Goal: Find specific page/section: Find specific page/section

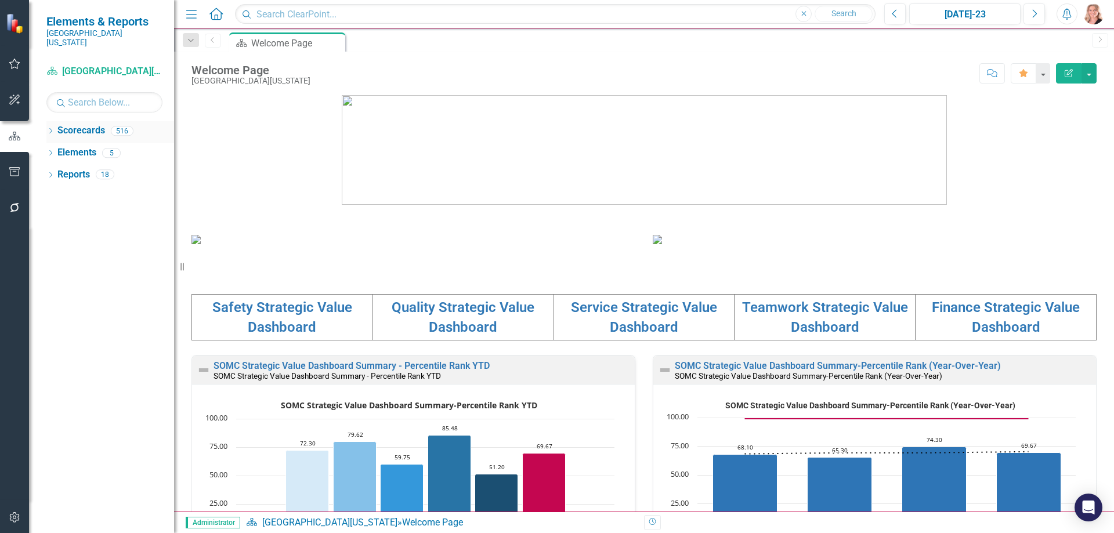
click at [48, 129] on icon "Dropdown" at bounding box center [50, 132] width 8 height 6
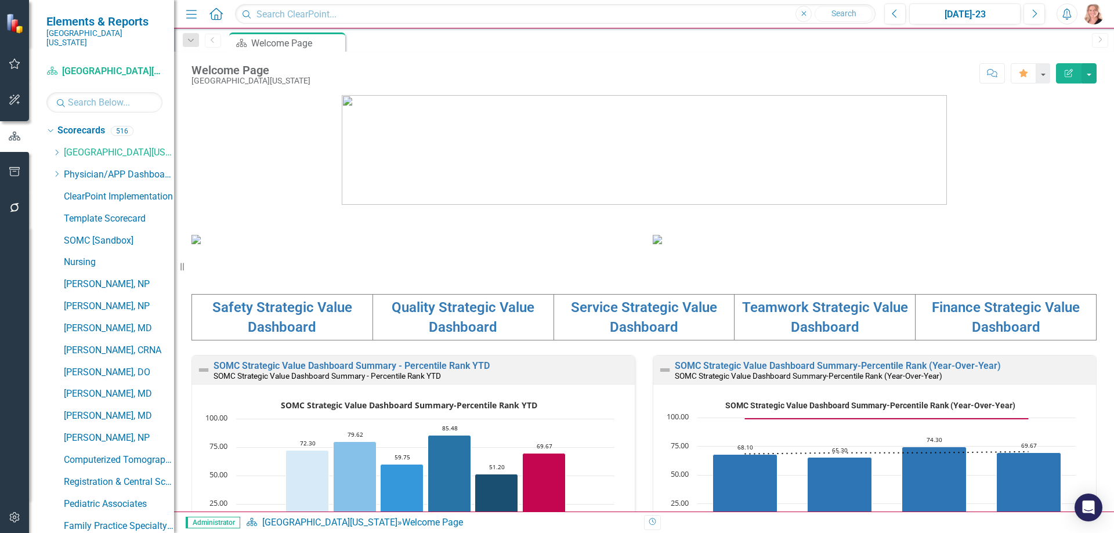
drag, startPoint x: 61, startPoint y: 166, endPoint x: 10, endPoint y: 175, distance: 51.9
click at [62, 170] on div "Dropdown" at bounding box center [58, 175] width 12 height 10
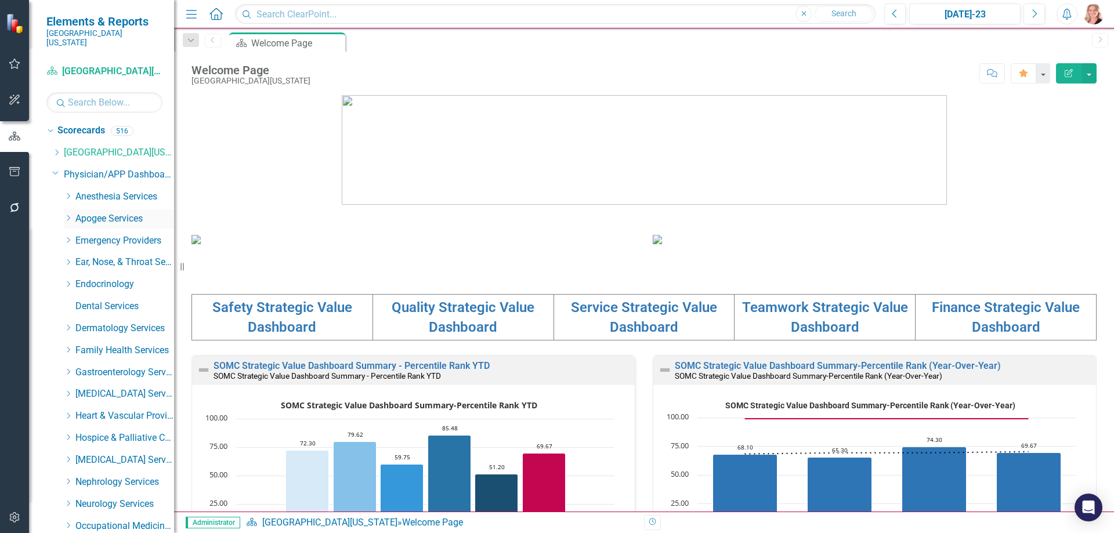
click at [65, 215] on icon "Dropdown" at bounding box center [68, 218] width 9 height 7
click at [69, 92] on input "text" at bounding box center [104, 102] width 116 height 20
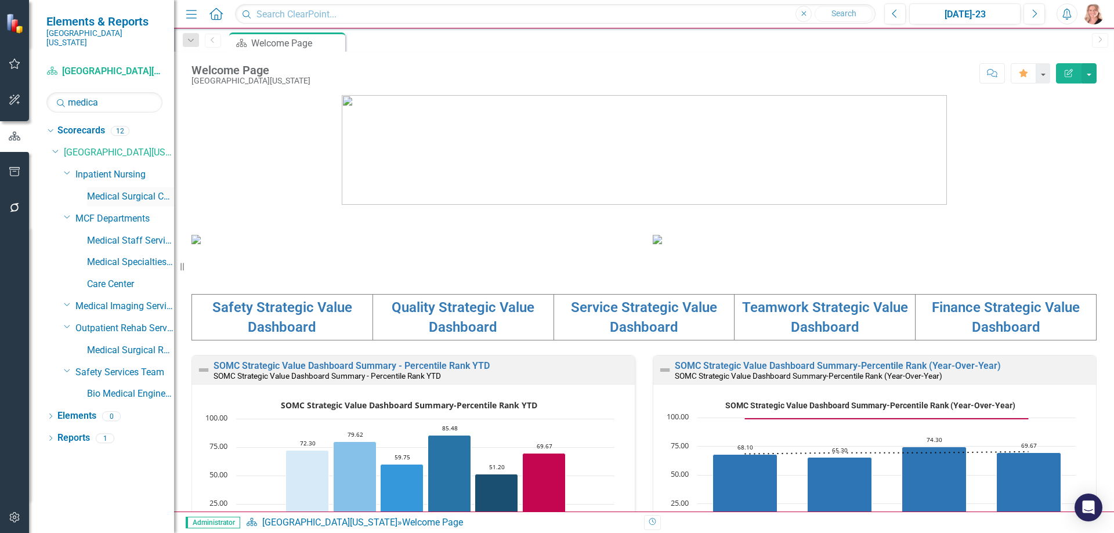
click at [106, 190] on link "Medical Surgical Care Unit" at bounding box center [130, 196] width 87 height 13
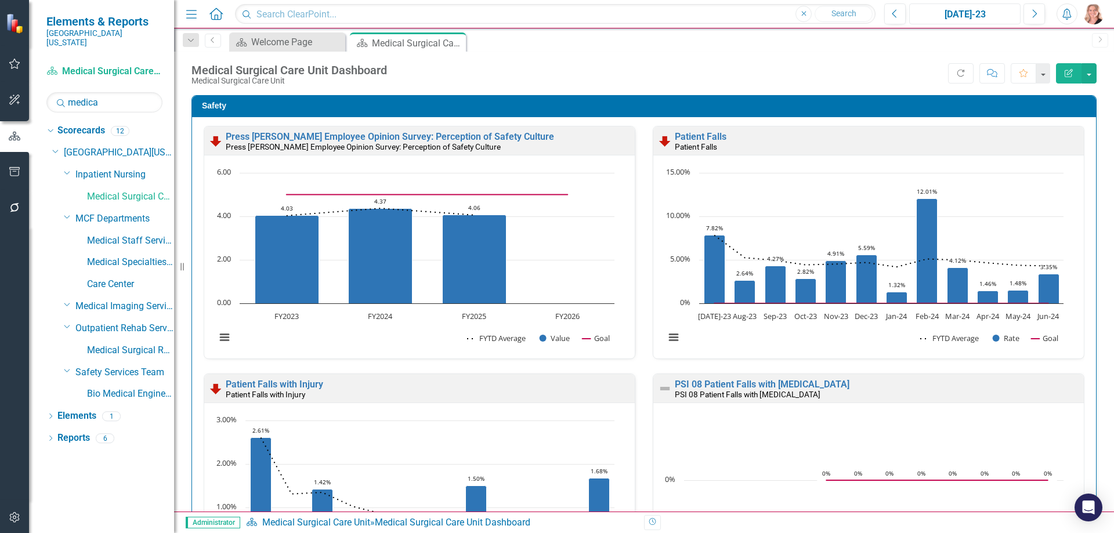
click at [988, 20] on div "[DATE]-23" at bounding box center [964, 15] width 103 height 14
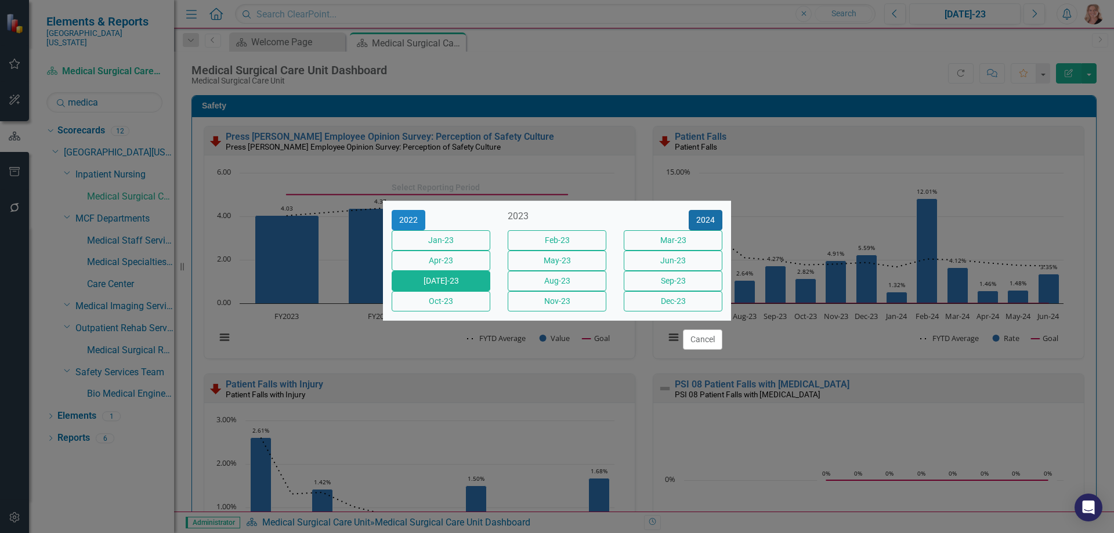
click at [699, 214] on button "2024" at bounding box center [706, 220] width 34 height 20
click at [700, 212] on button "2025" at bounding box center [706, 220] width 34 height 20
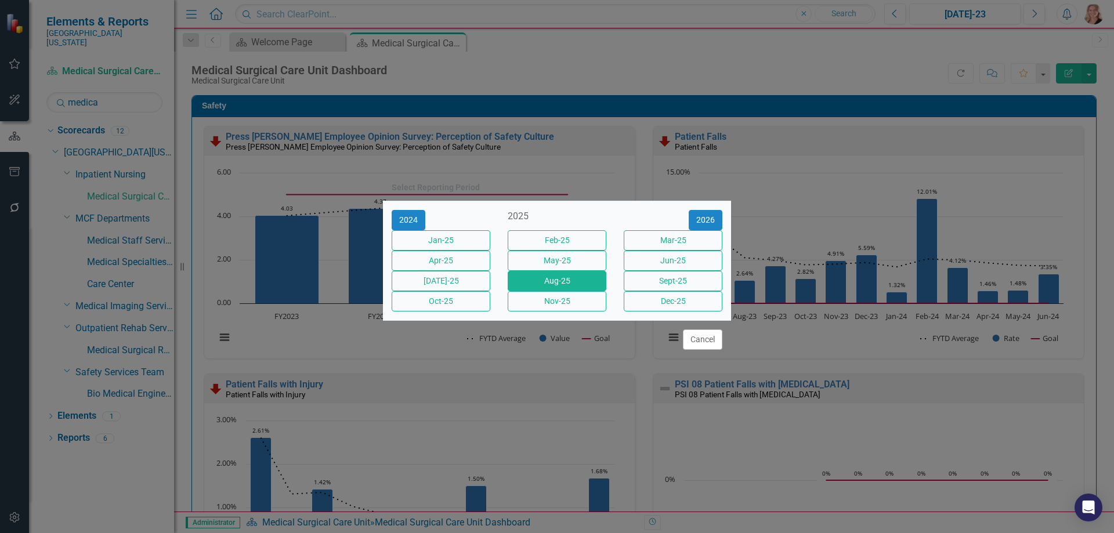
click at [529, 286] on button "Aug-25" at bounding box center [557, 281] width 99 height 20
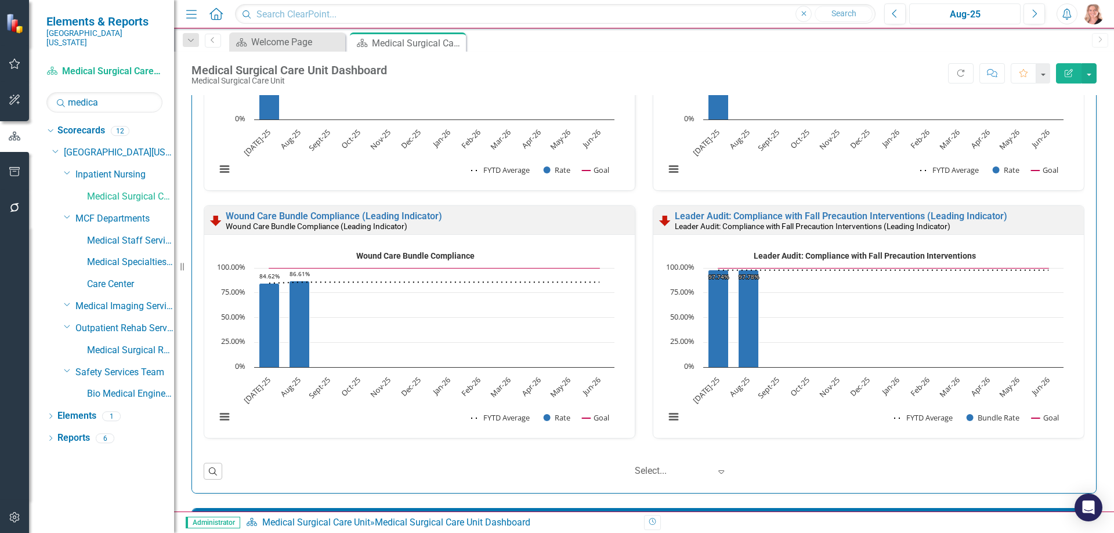
scroll to position [1741, 0]
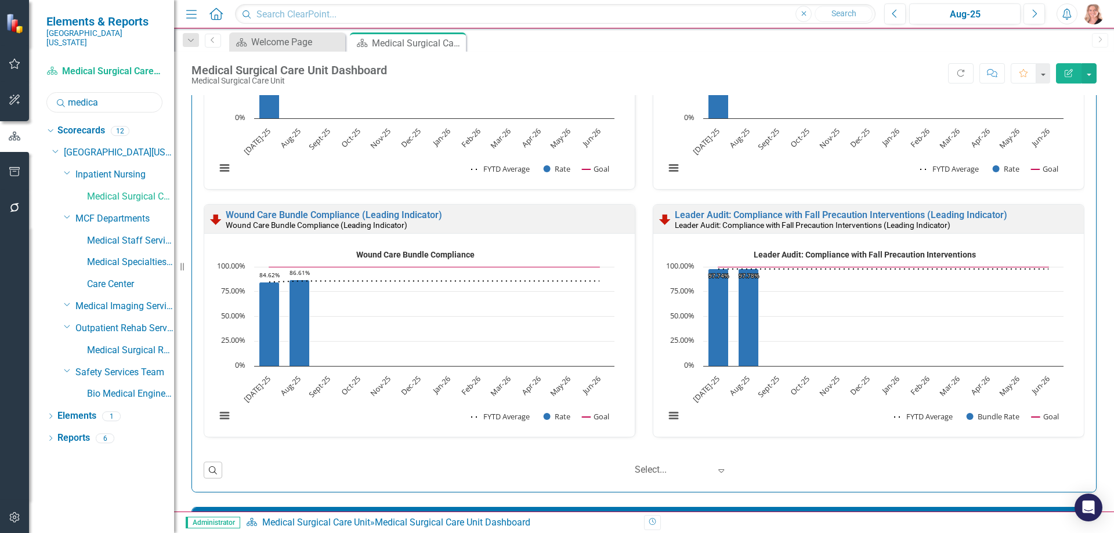
click at [107, 93] on input "medica" at bounding box center [104, 102] width 116 height 20
click at [108, 93] on input "medica" at bounding box center [104, 102] width 116 height 20
type input "i"
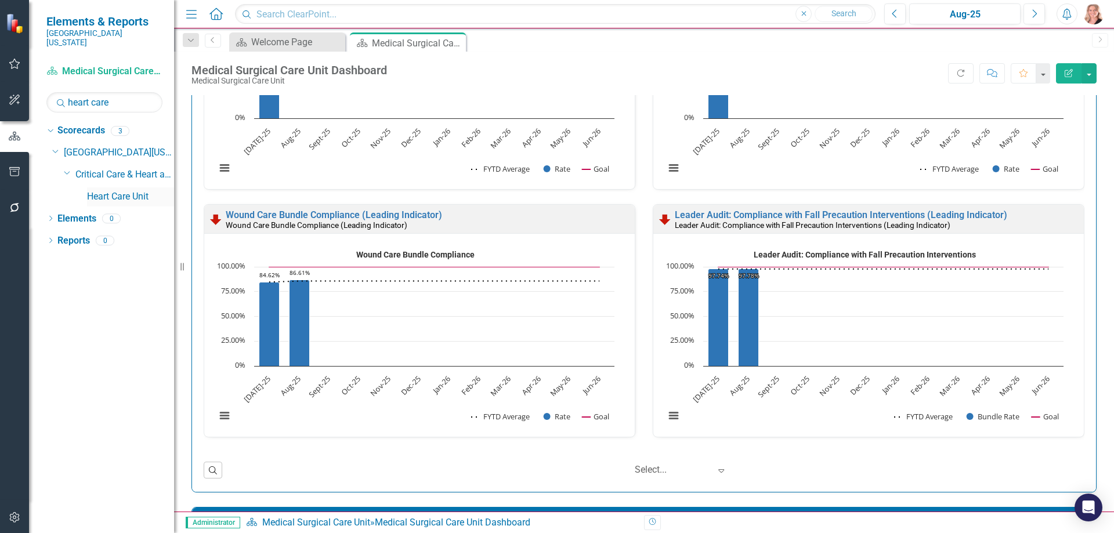
click at [122, 190] on link "Heart Care Unit" at bounding box center [130, 196] width 87 height 13
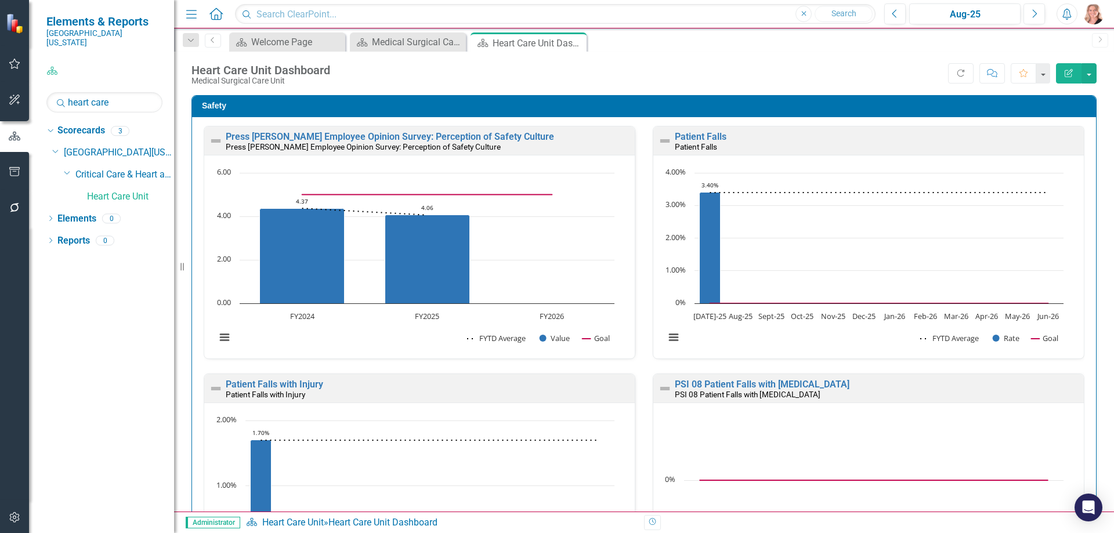
click at [0, 0] on icon at bounding box center [0, 0] width 0 height 0
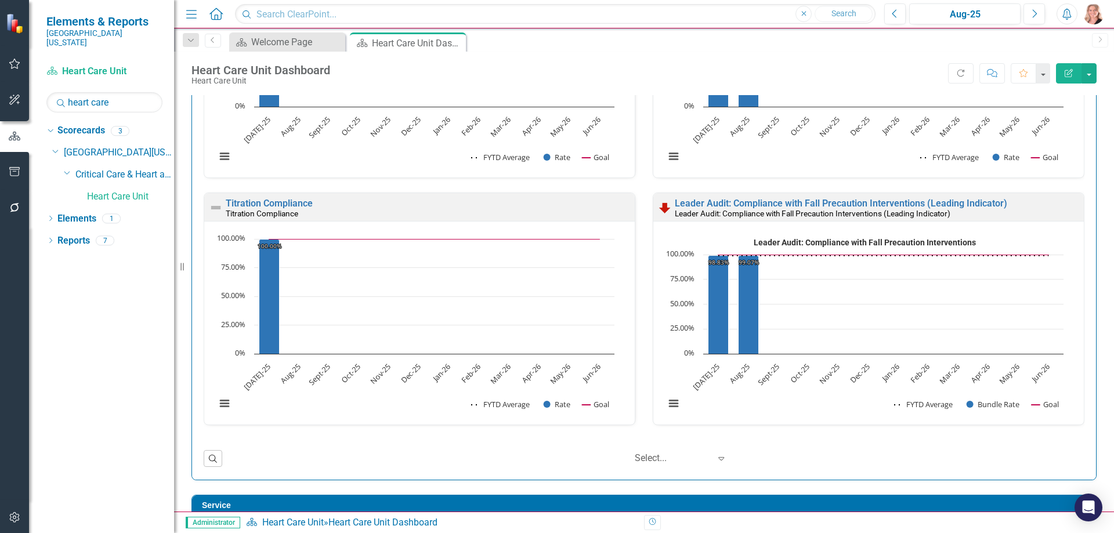
scroll to position [2553, 0]
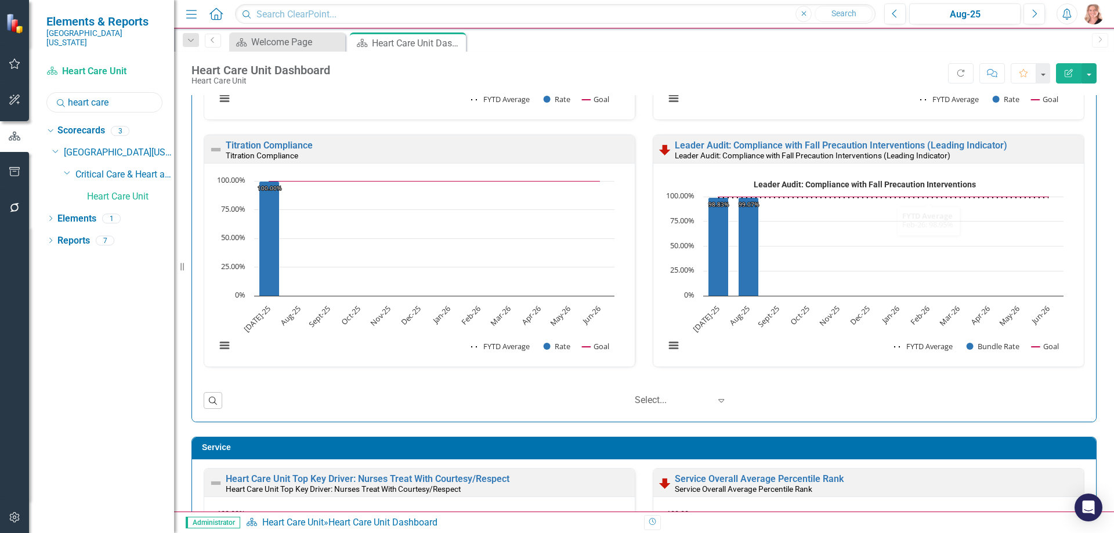
click at [139, 92] on input "heart care" at bounding box center [104, 102] width 116 height 20
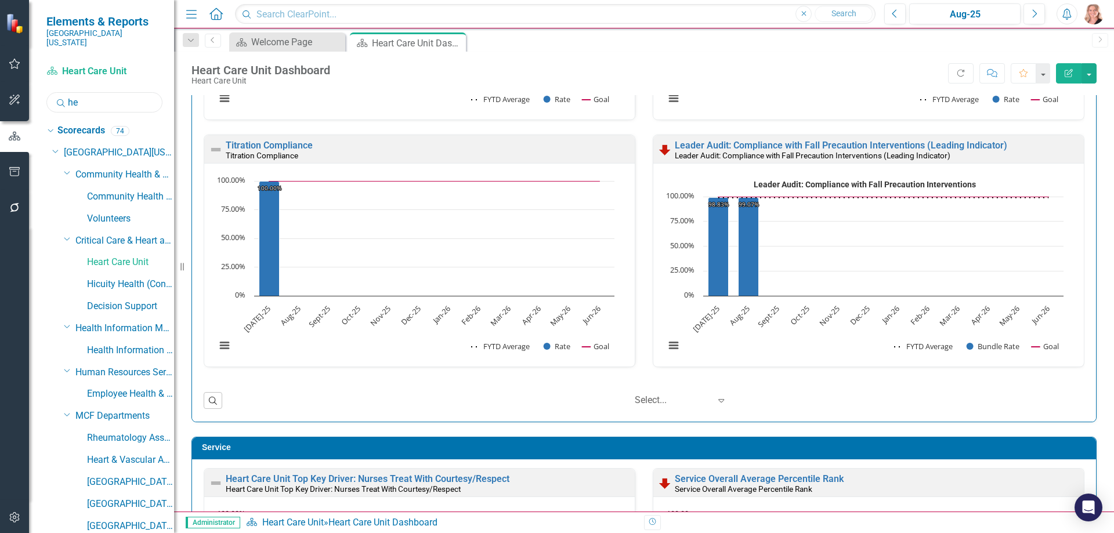
type input "h"
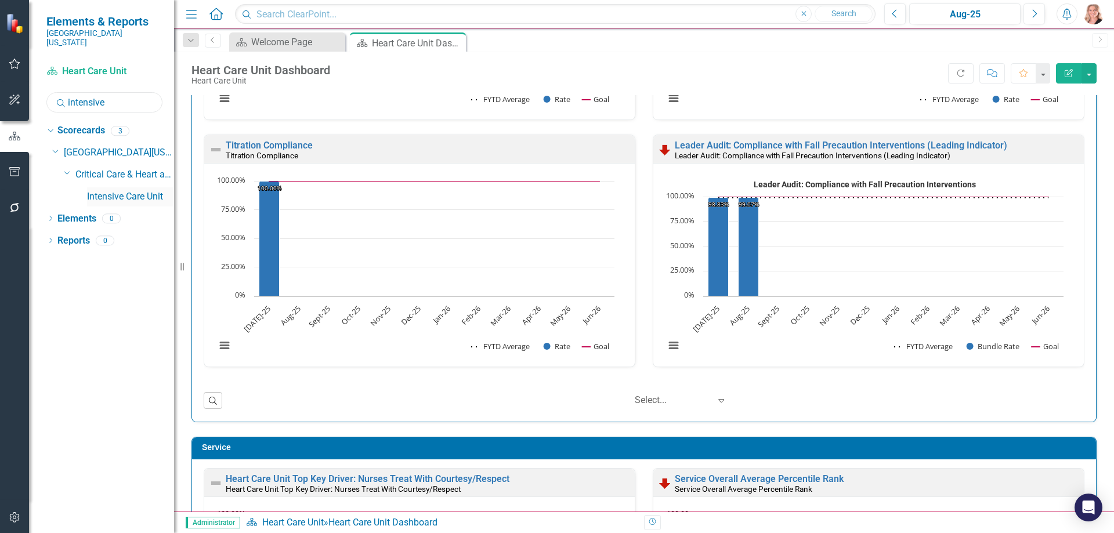
type input "intensive"
click at [126, 190] on link "Intensive Care Unit" at bounding box center [130, 196] width 87 height 13
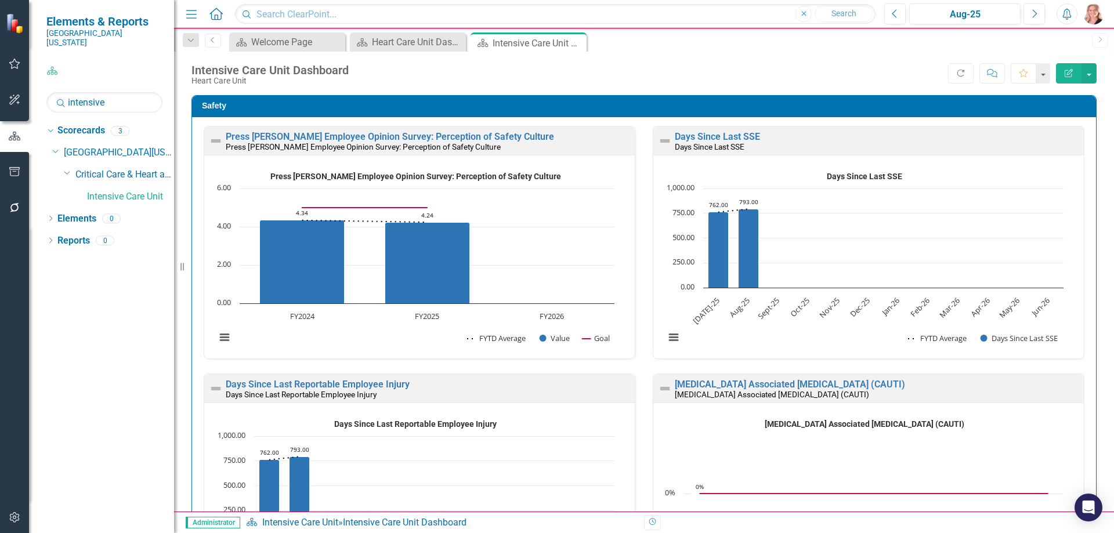
click at [0, 0] on icon at bounding box center [0, 0] width 0 height 0
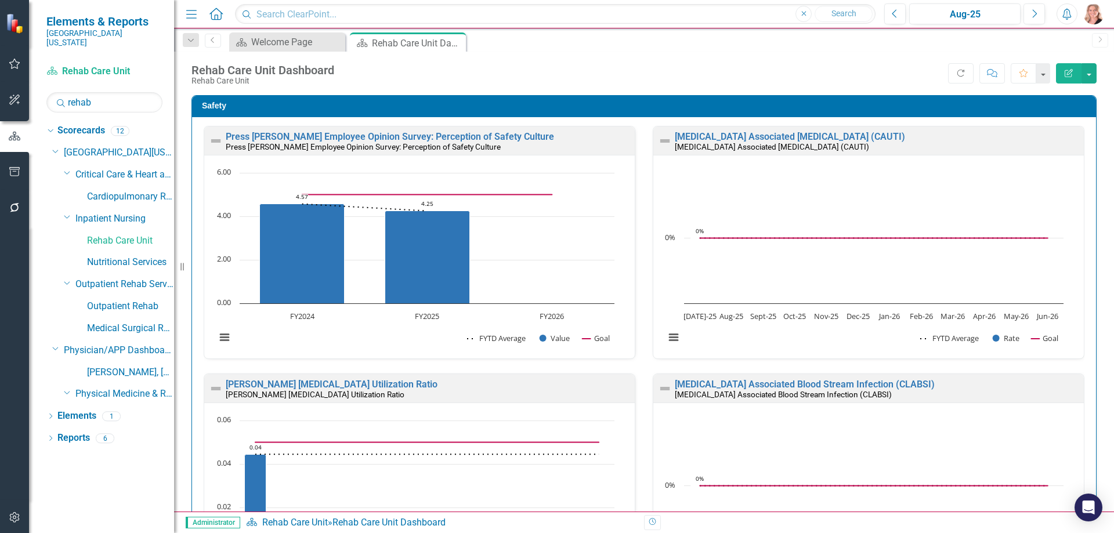
scroll to position [2495, 0]
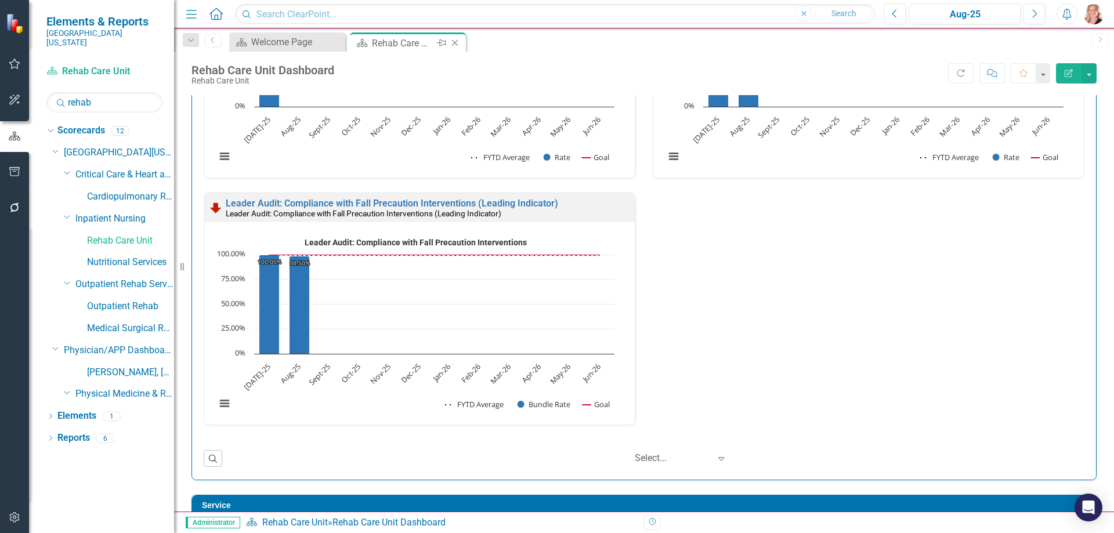
click at [456, 44] on icon "Close" at bounding box center [455, 42] width 12 height 9
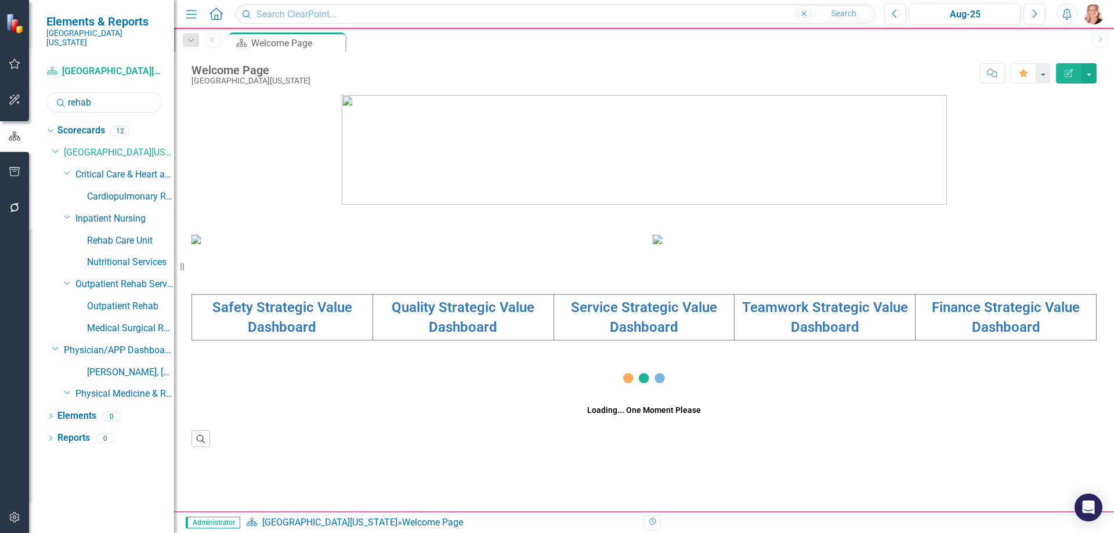
click at [111, 93] on input "rehab" at bounding box center [104, 102] width 116 height 20
click at [111, 92] on input "rehab" at bounding box center [104, 102] width 116 height 20
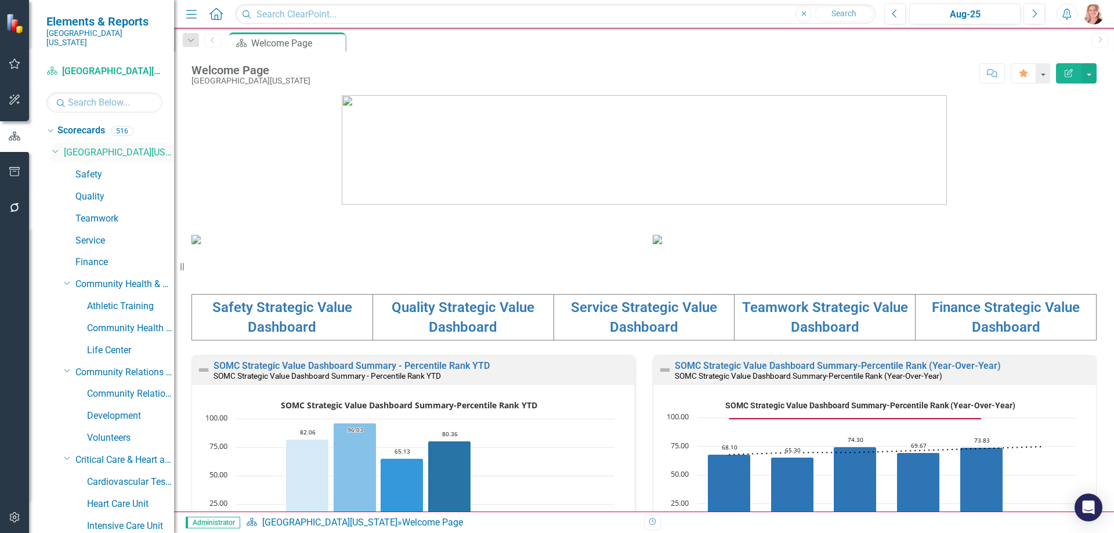
click at [56, 146] on icon "Dropdown" at bounding box center [55, 150] width 7 height 9
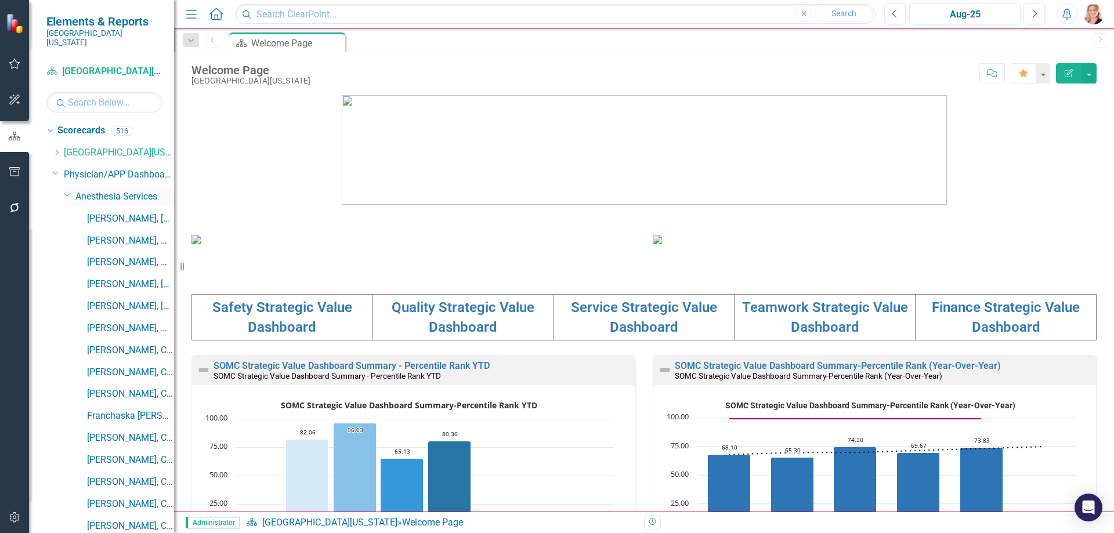
click at [67, 190] on icon "Dropdown" at bounding box center [67, 194] width 7 height 9
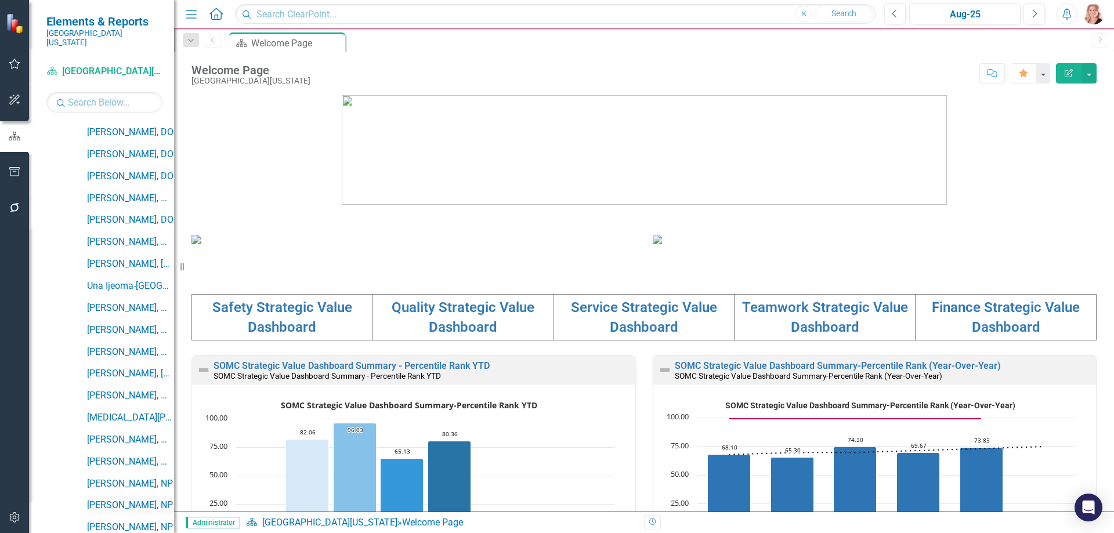
scroll to position [232, 0]
